Goal: Entertainment & Leisure: Browse casually

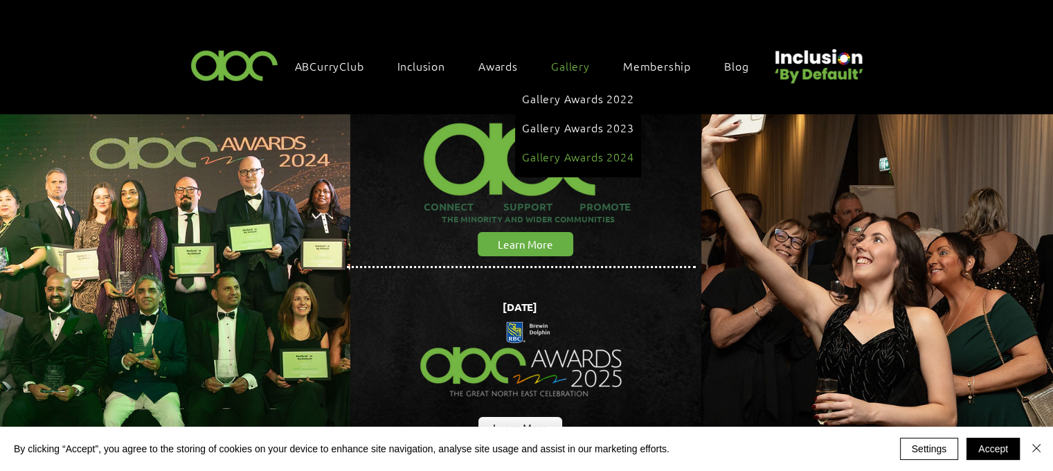
click at [567, 149] on span "Gallery Awards 2024" at bounding box center [577, 156] width 111 height 15
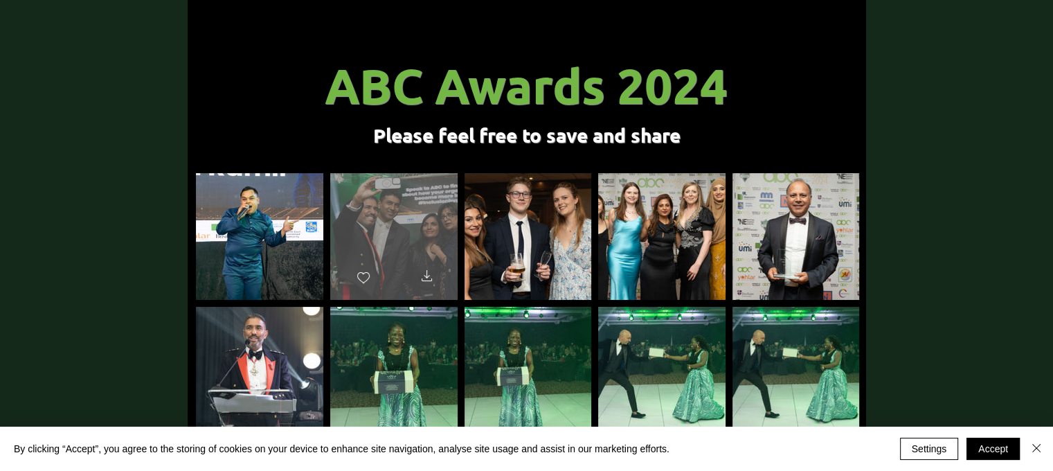
scroll to position [138, 0]
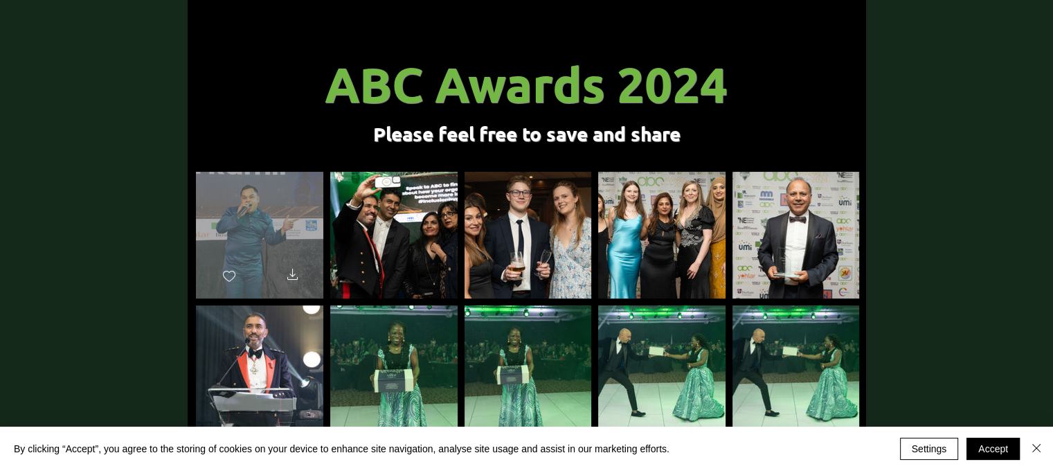
click at [284, 183] on div "main content" at bounding box center [259, 229] width 127 height 114
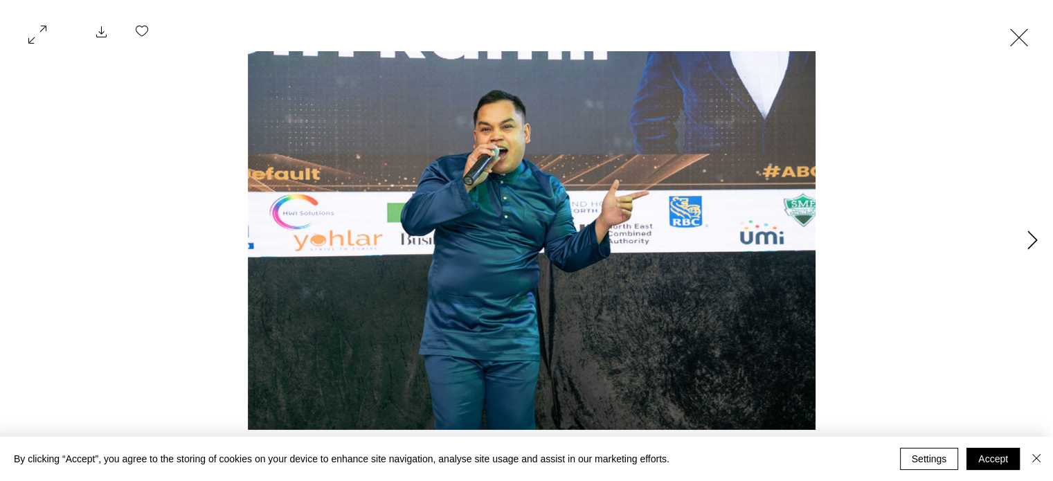
click at [1019, 237] on button "Next Item" at bounding box center [1032, 241] width 35 height 35
